Goal: Check status: Check status

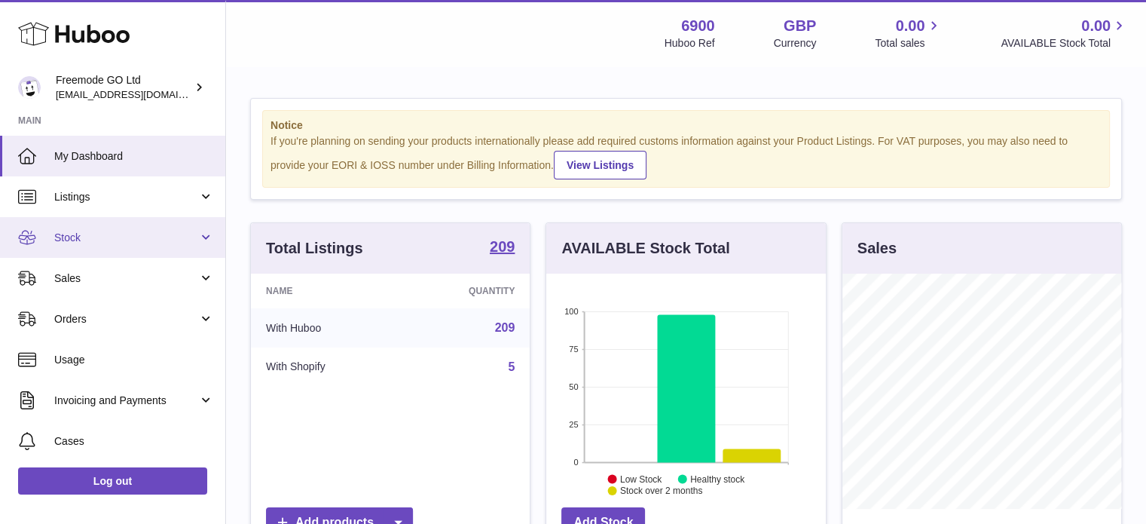
scroll to position [235, 280]
click at [138, 237] on span "Stock" at bounding box center [126, 238] width 144 height 14
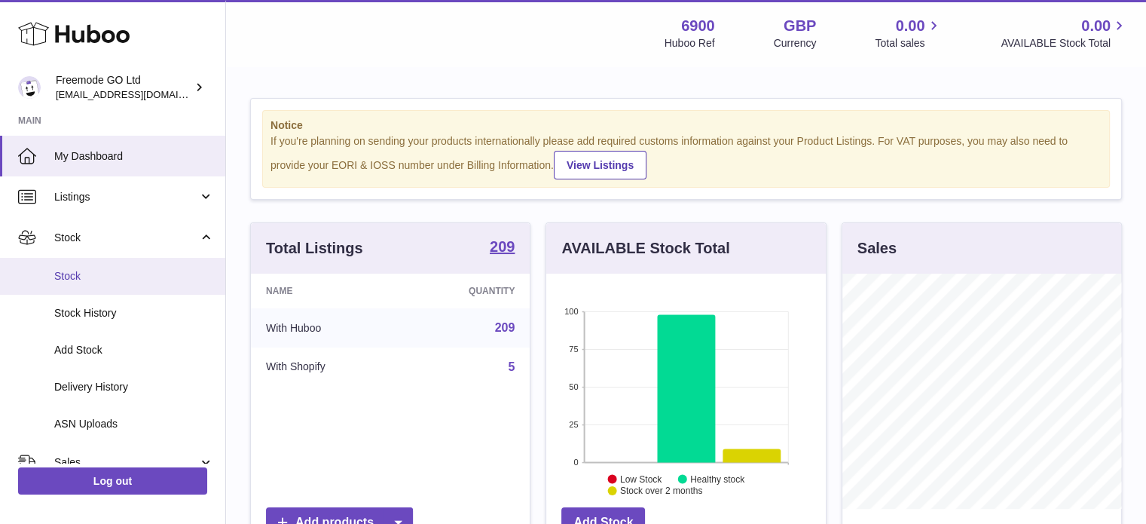
click at [121, 283] on link "Stock" at bounding box center [112, 276] width 225 height 37
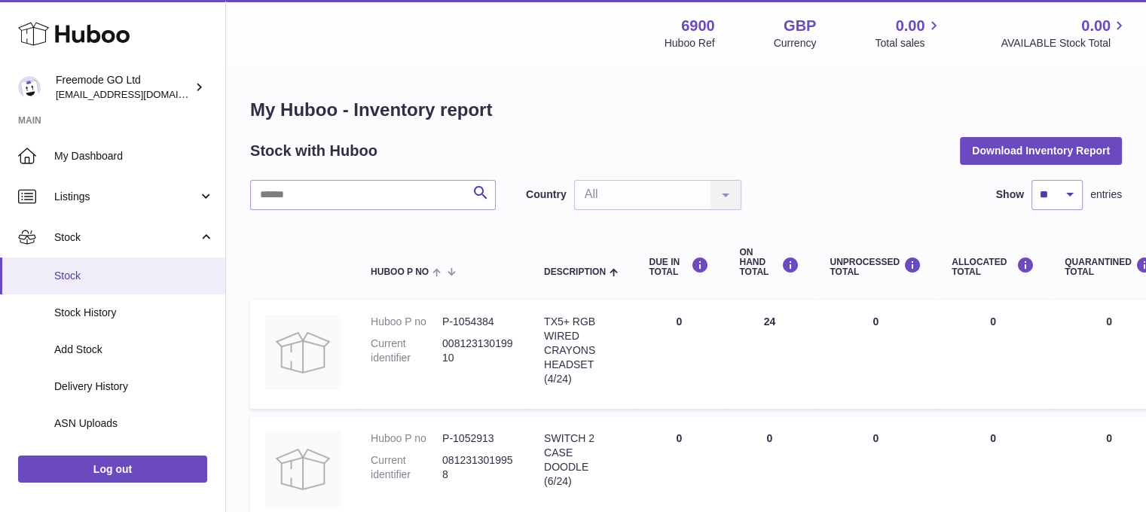
scroll to position [130, 0]
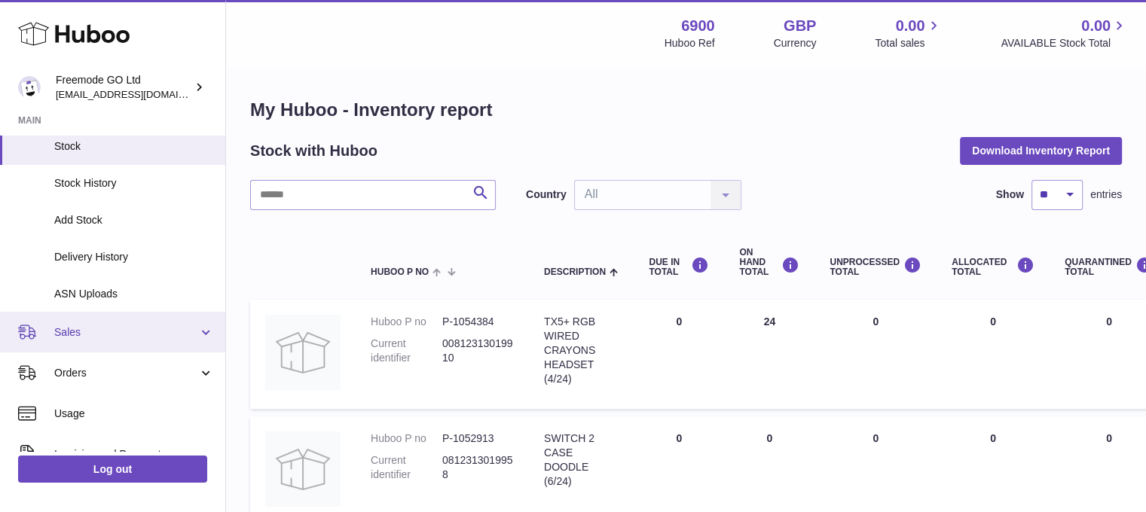
click at [107, 339] on span "Sales" at bounding box center [126, 332] width 144 height 14
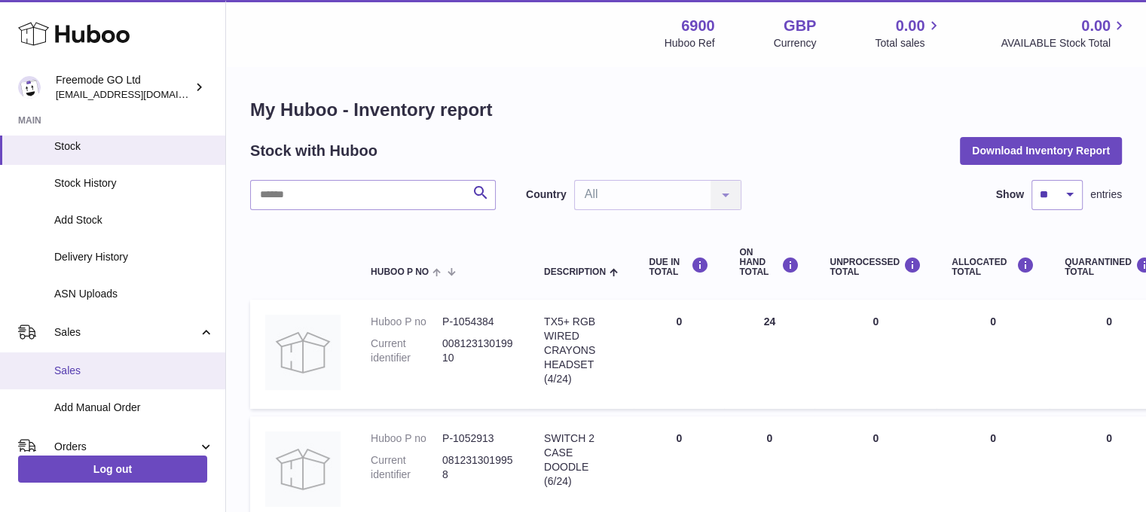
click at [100, 371] on span "Sales" at bounding box center [134, 371] width 160 height 14
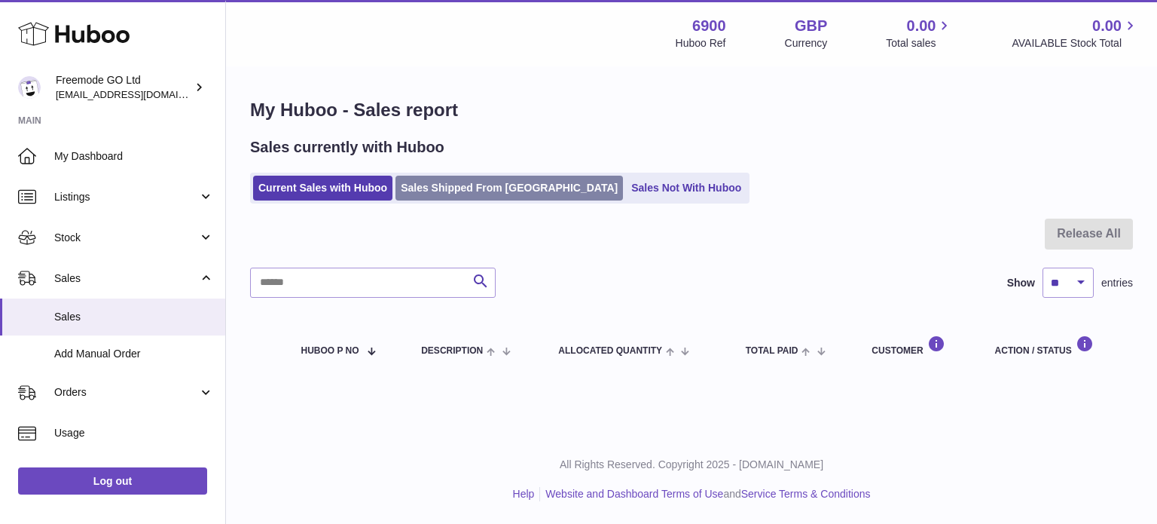
click at [459, 194] on link "Sales Shipped From Huboo" at bounding box center [510, 188] width 228 height 25
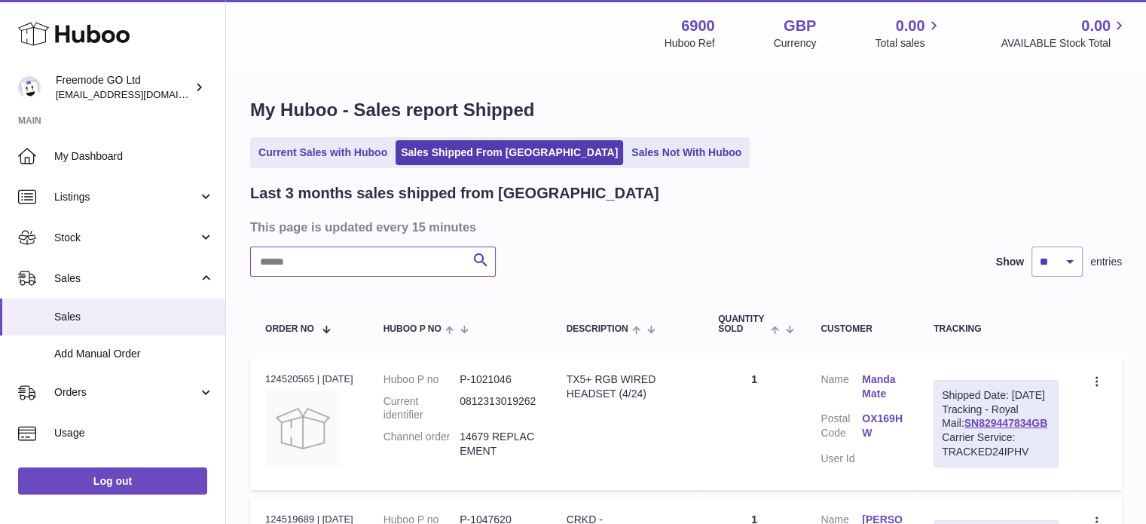
click at [405, 266] on input "text" at bounding box center [373, 261] width 246 height 30
paste input "**********"
type input "**********"
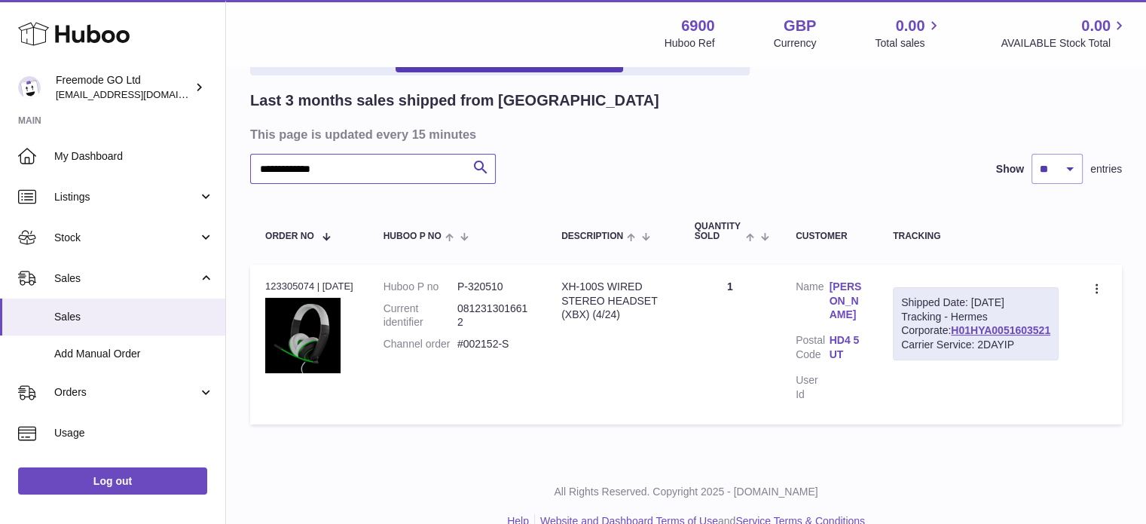
scroll to position [93, 0]
click at [276, 281] on div "Order no 123305074 | 22nd Aug" at bounding box center [309, 286] width 88 height 14
copy div "123305074"
